Goal: Information Seeking & Learning: Find specific fact

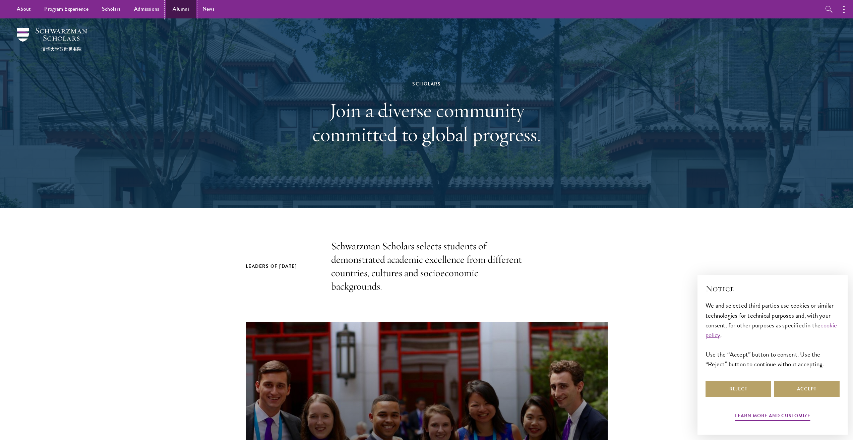
click at [180, 6] on link "Alumni" at bounding box center [181, 9] width 30 height 18
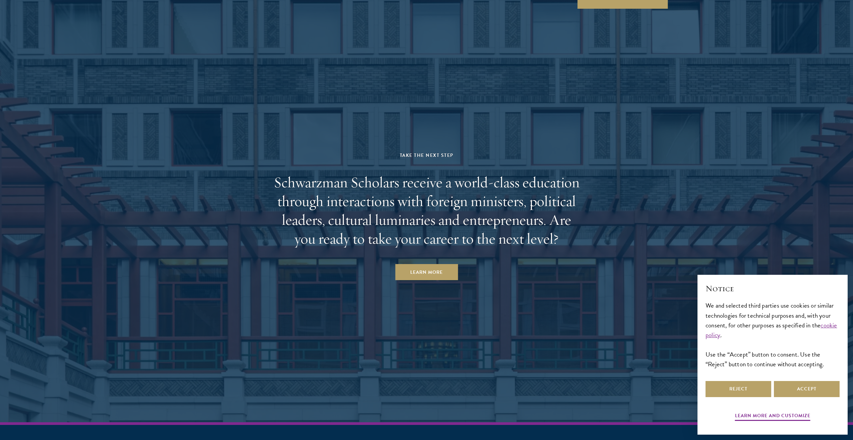
scroll to position [2909, 0]
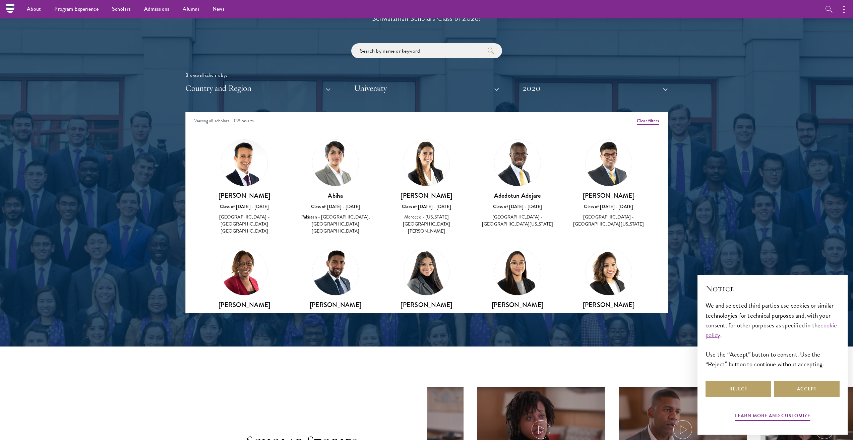
scroll to position [771, 0]
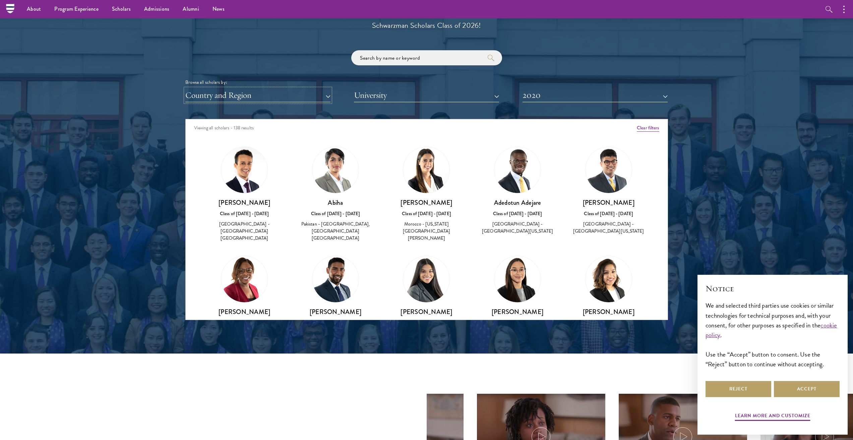
click at [294, 101] on button "Country and Region" at bounding box center [257, 95] width 145 height 14
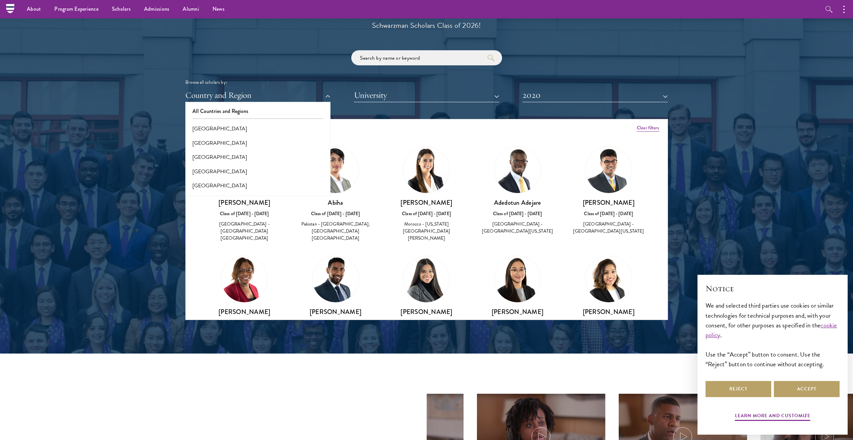
click at [447, 30] on p "Congratulations and welcome to the Schwarzman Scholars Class of 2026!" at bounding box center [427, 19] width 208 height 25
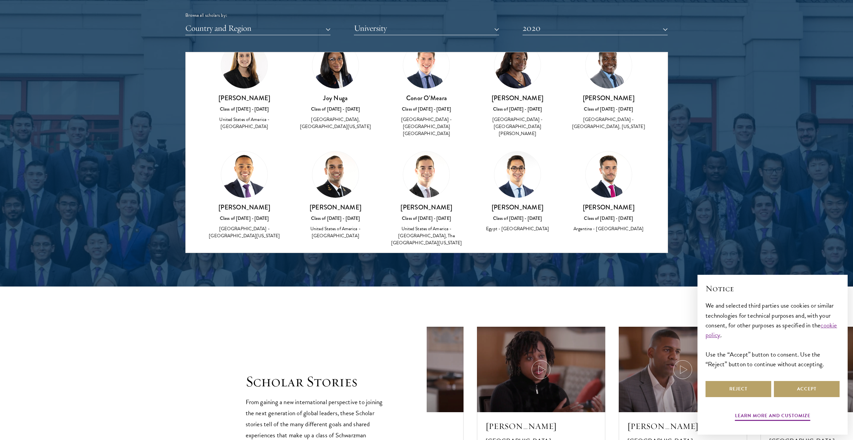
scroll to position [2111, 0]
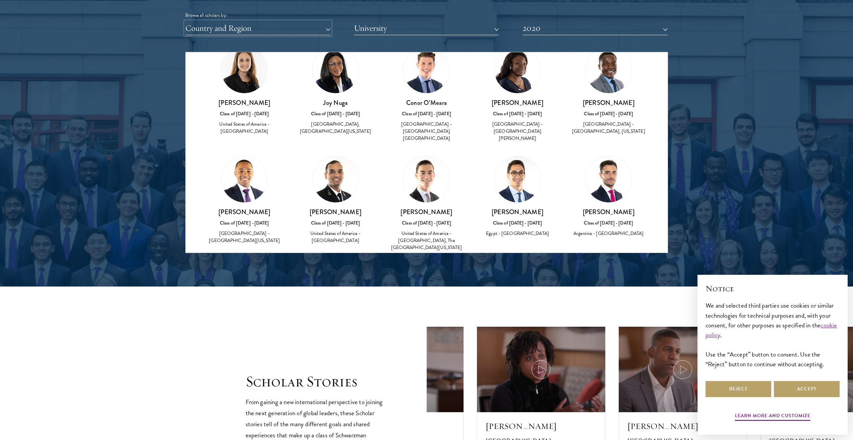
click at [236, 23] on button "Country and Region" at bounding box center [257, 28] width 145 height 14
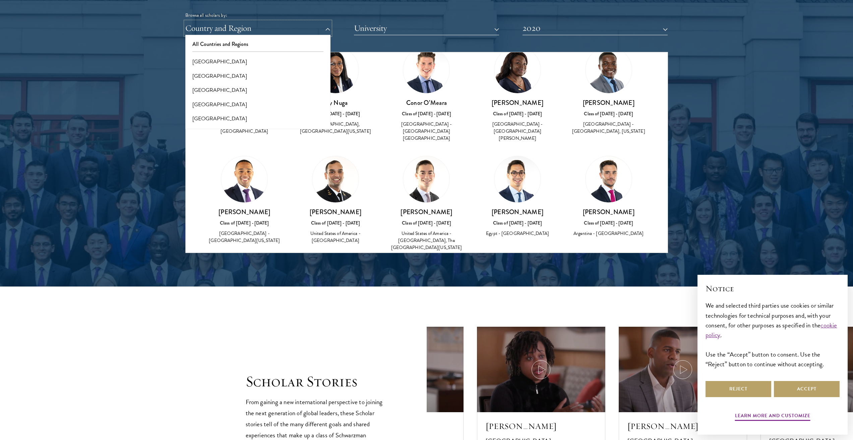
click at [237, 23] on button "Country and Region" at bounding box center [257, 28] width 145 height 14
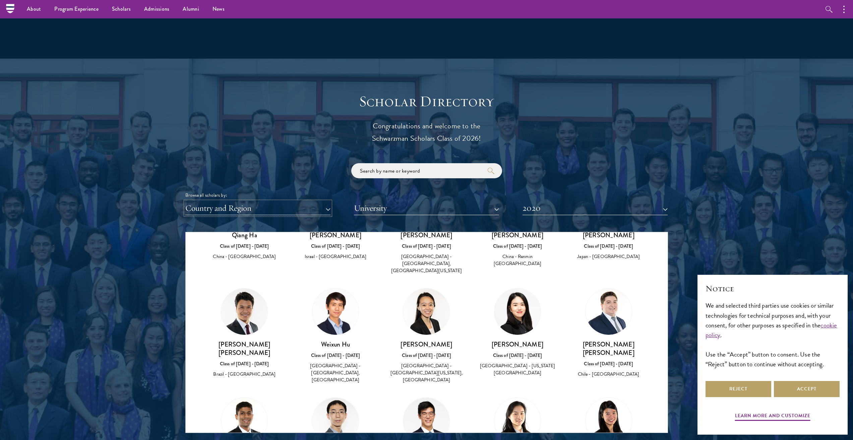
scroll to position [603, 0]
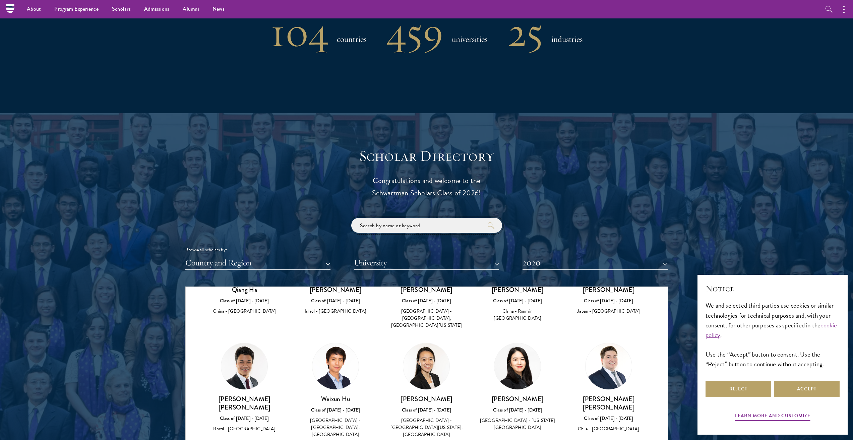
click at [393, 230] on input "search" at bounding box center [426, 225] width 151 height 15
click button "submit" at bounding box center [0, 0] width 0 height 0
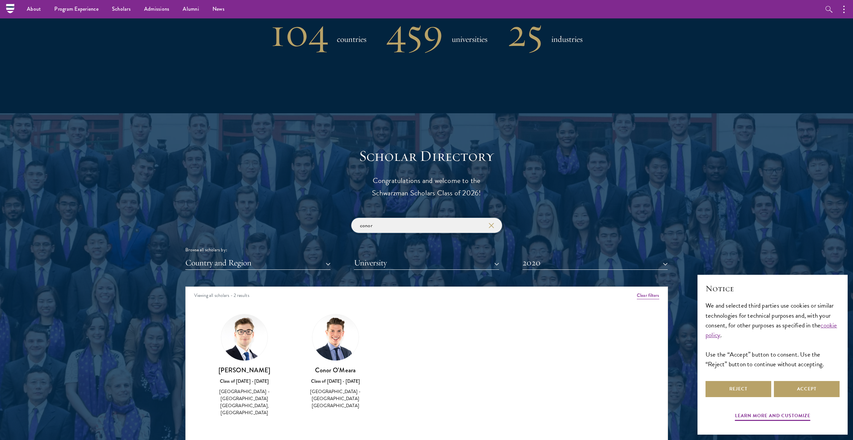
drag, startPoint x: 395, startPoint y: 228, endPoint x: 267, endPoint y: 228, distance: 128.0
click at [267, 228] on div "conor Browse all scholars by: Country and Region All Countries and Regions [GEO…" at bounding box center [426, 244] width 483 height 52
click button "submit" at bounding box center [0, 0] width 0 height 0
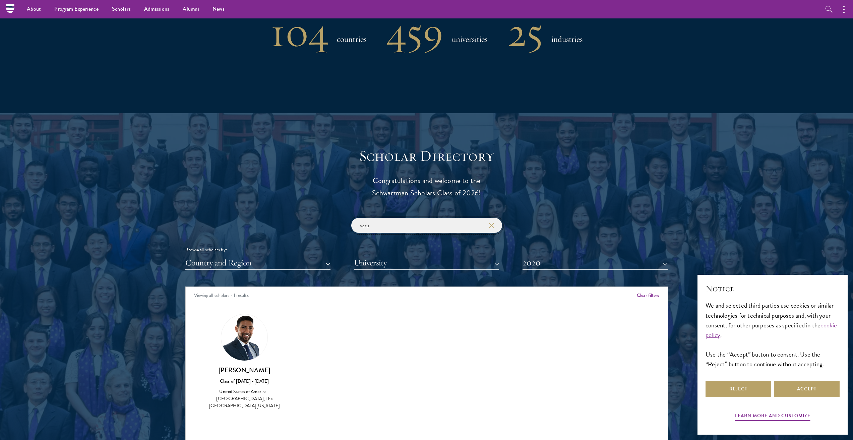
type input "varun"
